Goal: Download file/media

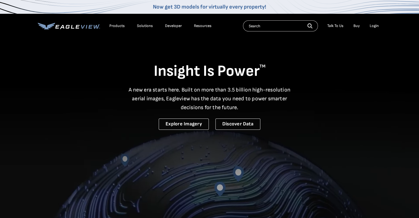
click at [376, 27] on div "Login" at bounding box center [373, 25] width 9 height 5
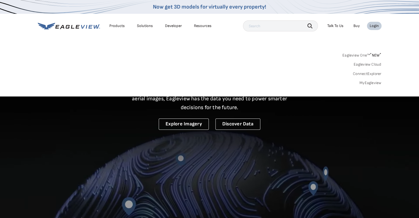
click at [370, 26] on div "Login" at bounding box center [373, 25] width 9 height 5
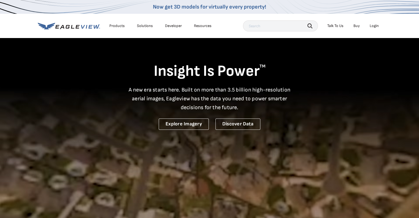
click at [375, 26] on div "Login" at bounding box center [373, 25] width 9 height 5
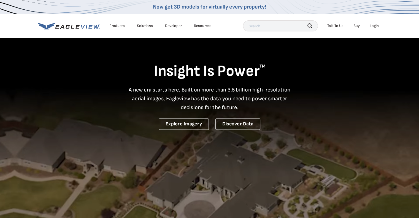
click at [375, 26] on div "Login" at bounding box center [373, 25] width 9 height 5
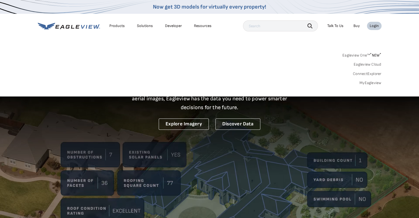
click at [372, 83] on link "MyEagleview" at bounding box center [370, 82] width 22 height 5
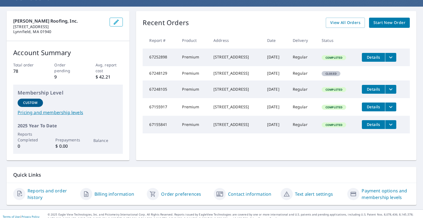
scroll to position [45, 0]
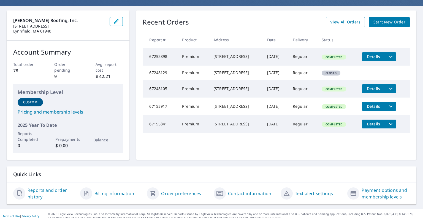
click at [389, 127] on icon "filesDropdownBtn-67155841" at bounding box center [390, 124] width 7 height 7
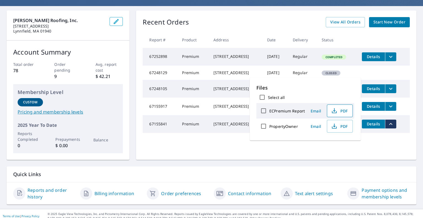
click at [336, 110] on icon "button" at bounding box center [334, 110] width 7 height 7
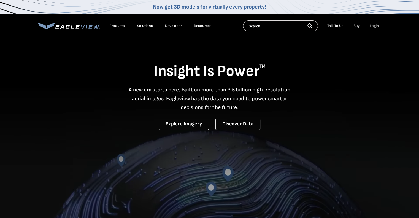
click at [373, 24] on div "Login" at bounding box center [373, 25] width 9 height 5
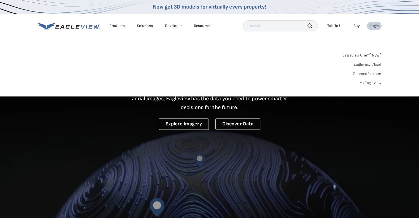
click at [370, 83] on link "MyEagleview" at bounding box center [370, 82] width 22 height 5
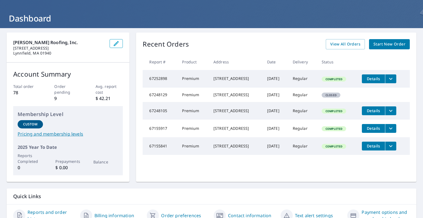
scroll to position [22, 0]
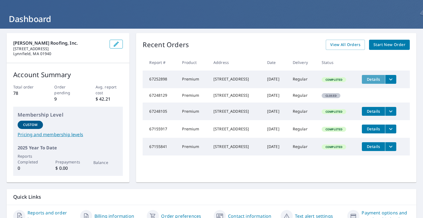
click at [378, 79] on span "Details" at bounding box center [373, 79] width 17 height 5
click at [389, 80] on icon "filesDropdownBtn-67252898" at bounding box center [390, 79] width 7 height 7
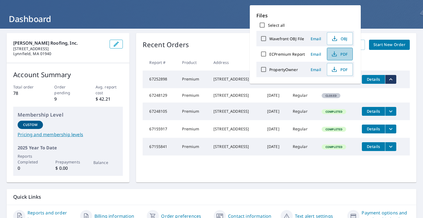
click at [334, 55] on icon "button" at bounding box center [334, 54] width 7 height 7
click at [336, 51] on icon "button" at bounding box center [334, 54] width 7 height 7
click at [340, 120] on td "Completed" at bounding box center [337, 111] width 40 height 18
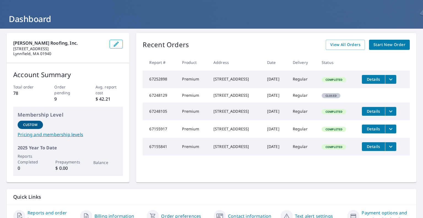
click at [395, 116] on button "filesDropdownBtn-67248105" at bounding box center [390, 111] width 11 height 9
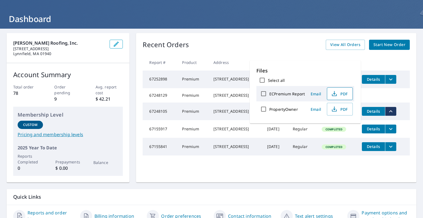
click at [337, 99] on button "PDF" at bounding box center [340, 93] width 26 height 13
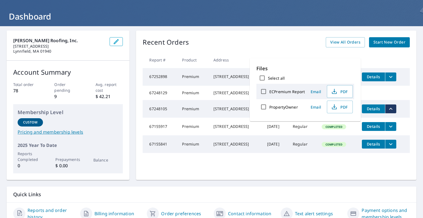
scroll to position [24, 0]
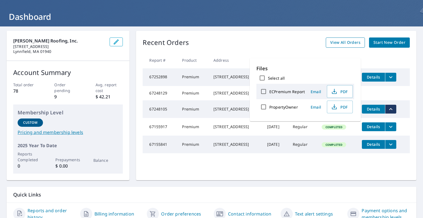
click at [347, 41] on span "View All Orders" at bounding box center [345, 42] width 30 height 7
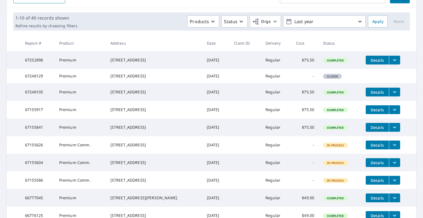
scroll to position [71, 0]
